Goal: Task Accomplishment & Management: Manage account settings

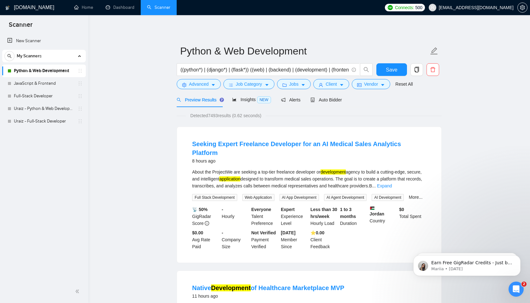
click at [66, 159] on div "New Scanner My Scanners Python & Web Development JavaScript & Frontend Full-Sta…" at bounding box center [44, 156] width 88 height 247
click at [331, 96] on div "Auto Bidder" at bounding box center [325, 99] width 31 height 7
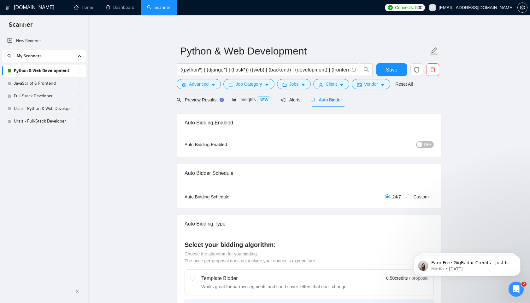
click at [331, 96] on div "Auto Bidder" at bounding box center [325, 99] width 31 height 7
click at [374, 103] on div "Preview Results Insights NEW Alerts Auto Bidder" at bounding box center [309, 99] width 265 height 15
click at [30, 83] on link "JavaScript & Frontend" at bounding box center [44, 83] width 60 height 13
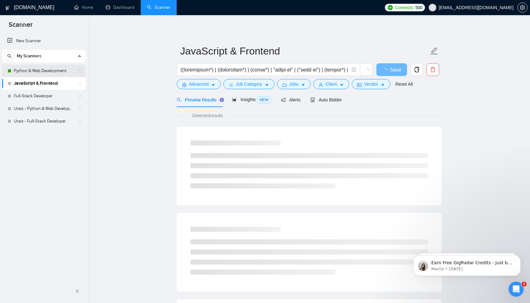
click at [43, 68] on link "Python & Web Development" at bounding box center [44, 71] width 60 height 13
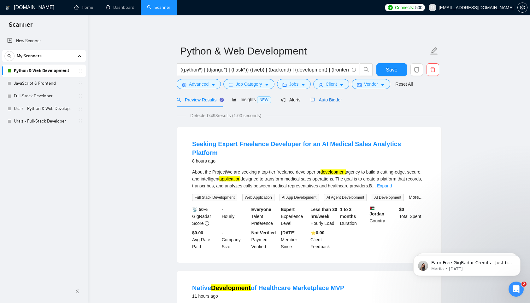
click at [335, 100] on span "Auto Bidder" at bounding box center [325, 99] width 31 height 5
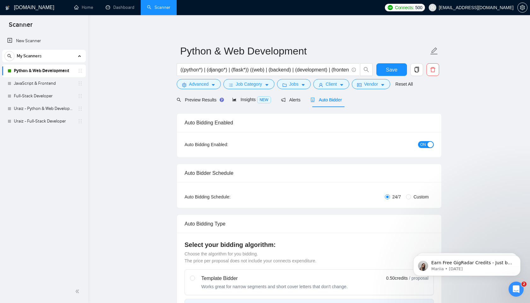
radio input "false"
radio input "true"
checkbox input "true"
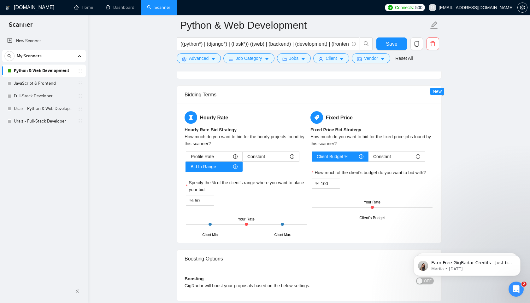
scroll to position [1094, 0]
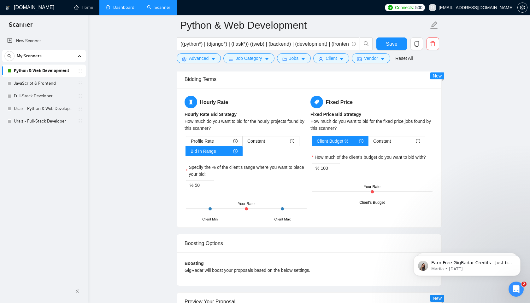
click at [124, 10] on link "Dashboard" at bounding box center [120, 7] width 29 height 5
